Goal: Transaction & Acquisition: Purchase product/service

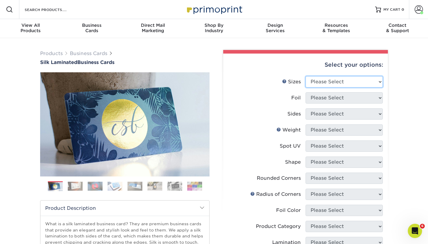
select select "2.00x3.50"
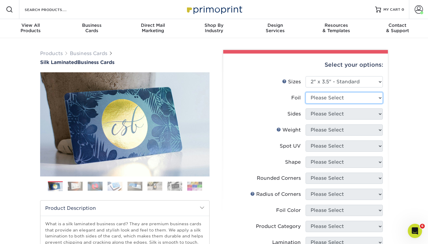
select select "0"
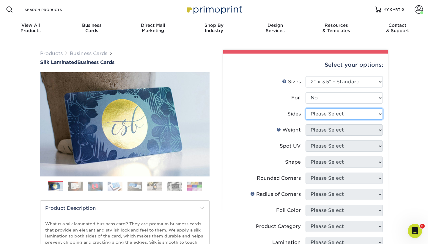
select select "32d3c223-f82c-492b-b915-ba065a00862f"
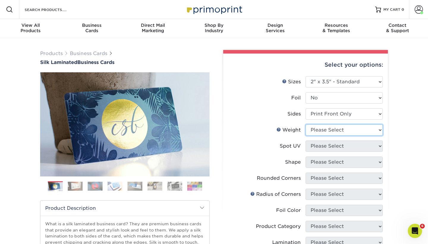
select select "16PT"
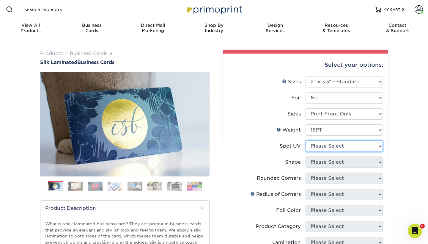
select select "3"
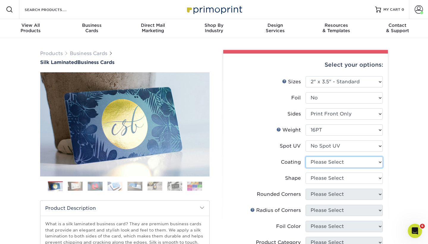
select select "3e7618de-abca-4bda-9f97-8b9129e913d8"
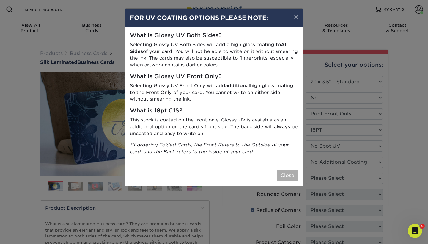
click at [282, 171] on button "Close" at bounding box center [286, 175] width 21 height 11
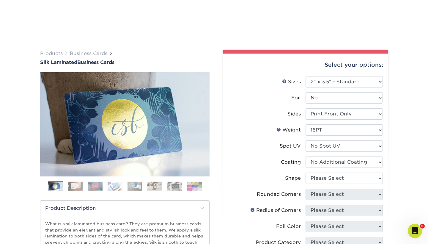
scroll to position [32, 0]
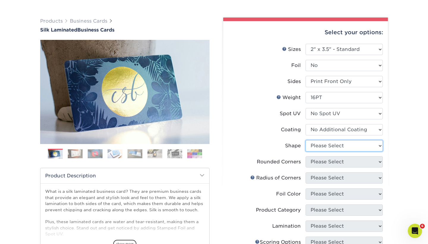
select select "standard"
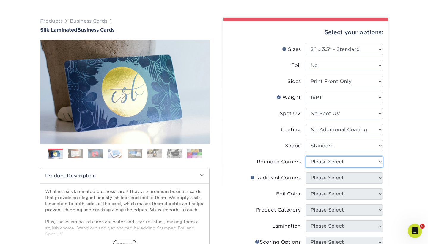
select select "0"
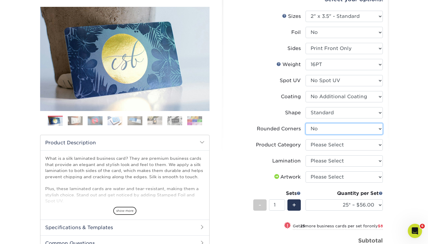
scroll to position [83, 0]
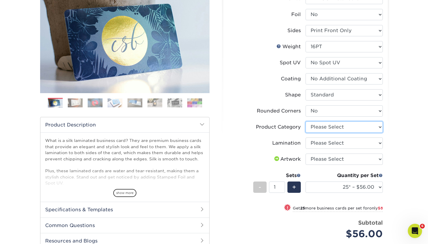
select select "3b5148f1-0588-4f88-a218-97bcfdce65c1"
select select "ccacb42f-45f7-42d3-bbd3-7c8421cf37f0"
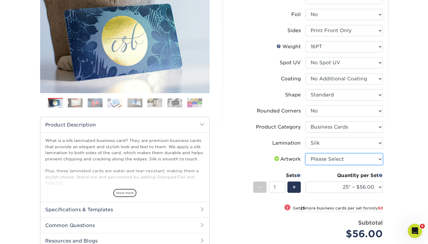
select select "upload"
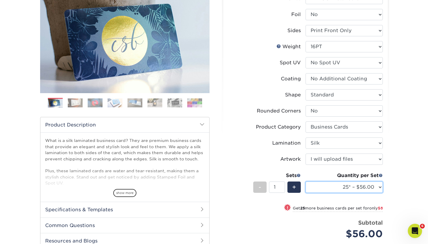
select select "500 – $96.00"
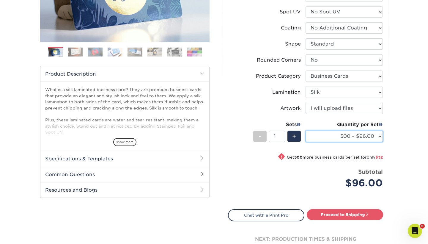
scroll to position [134, 0]
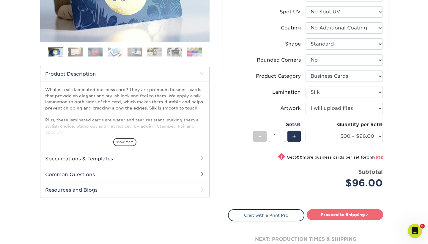
click at [330, 214] on link "Proceed to Shipping" at bounding box center [344, 214] width 76 height 11
type input "Set 1"
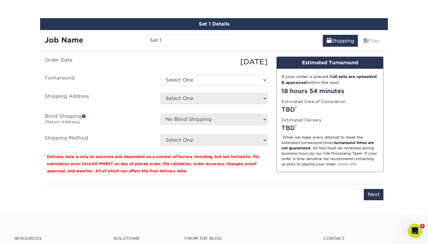
scroll to position [358, 0]
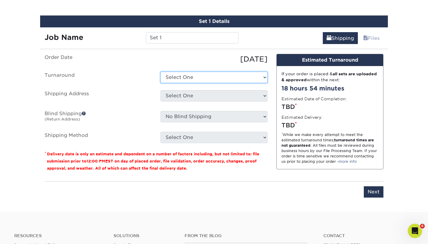
select select "b38af2d7-d477-44f0-869f-f4712a9b64da"
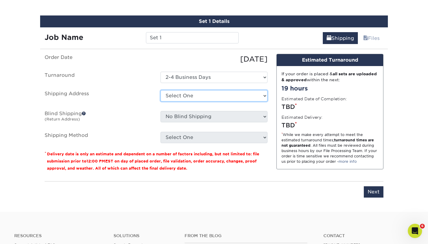
select select "196868"
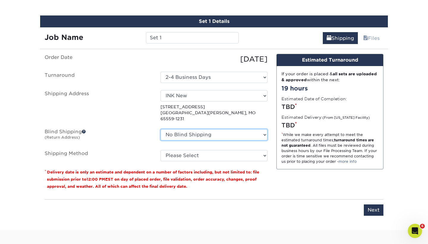
select select "196868"
